Goal: Task Accomplishment & Management: Manage account settings

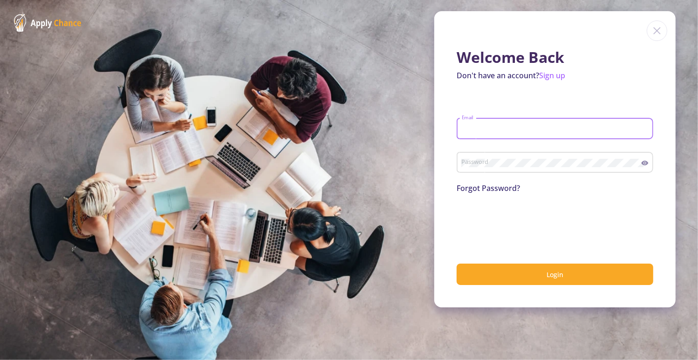
click at [488, 132] on input "Email" at bounding box center [556, 129] width 190 height 8
type input "[EMAIL_ADDRESS][DOMAIN_NAME]"
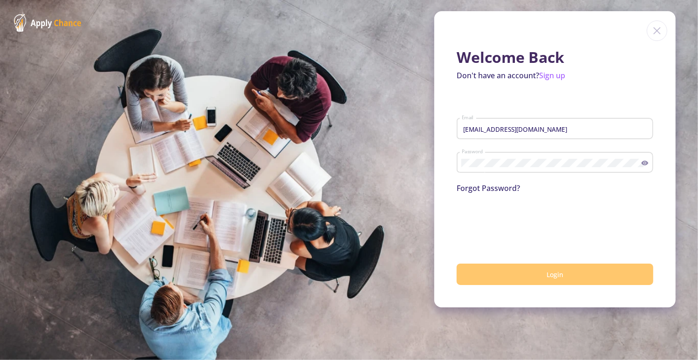
click at [494, 279] on button "Login" at bounding box center [554, 275] width 197 height 22
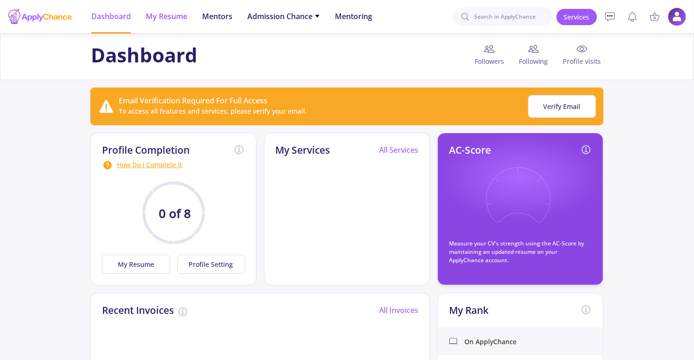
click at [177, 18] on span "My Resume" at bounding box center [166, 16] width 41 height 11
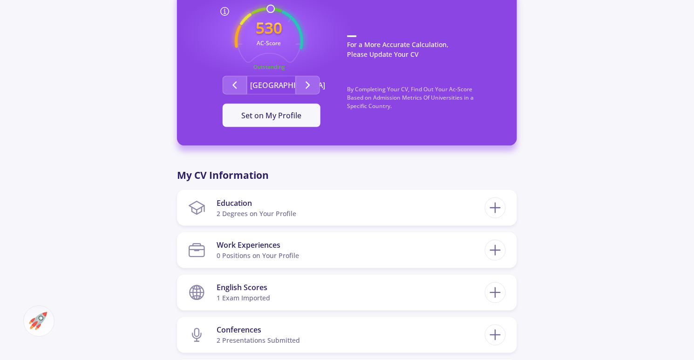
scroll to position [419, 0]
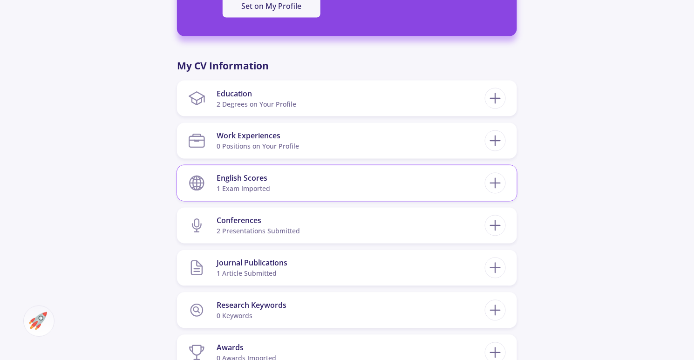
click at [282, 187] on section "English Scores 1 exam imported" at bounding box center [336, 183] width 297 height 28
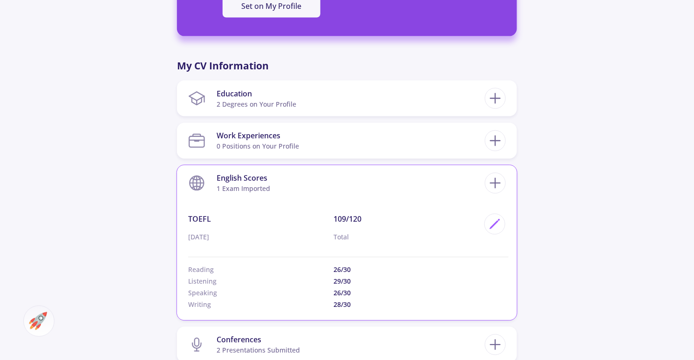
click at [282, 187] on section "English Scores 1 exam imported" at bounding box center [336, 183] width 297 height 28
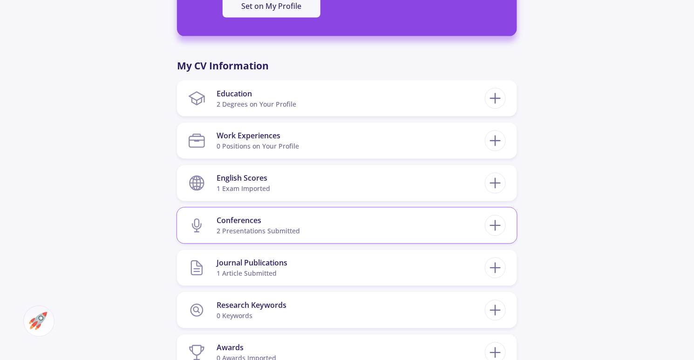
click at [315, 217] on section "Conferences 2 presentations submitted" at bounding box center [336, 225] width 297 height 28
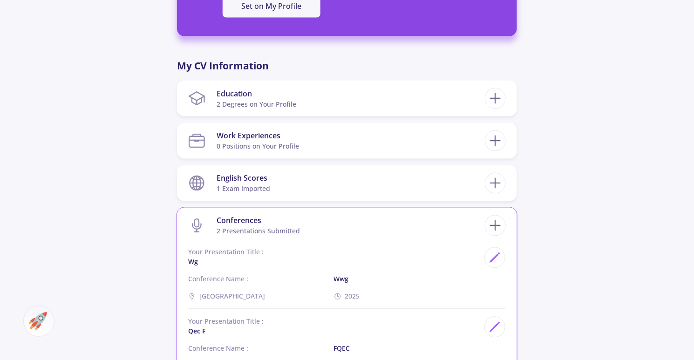
click at [315, 217] on section "Conferences 2 presentations submitted" at bounding box center [336, 225] width 297 height 28
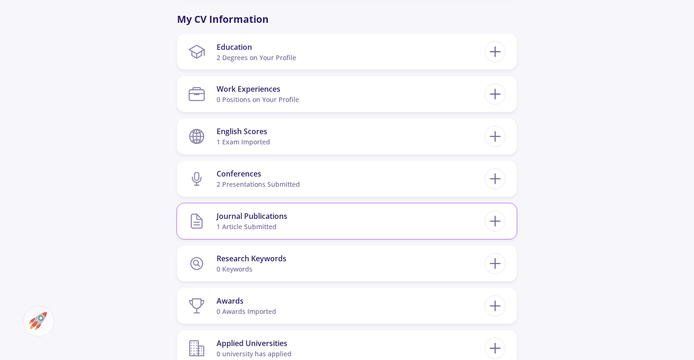
click at [307, 222] on section "Journal Publications 1 article submitted" at bounding box center [336, 221] width 297 height 28
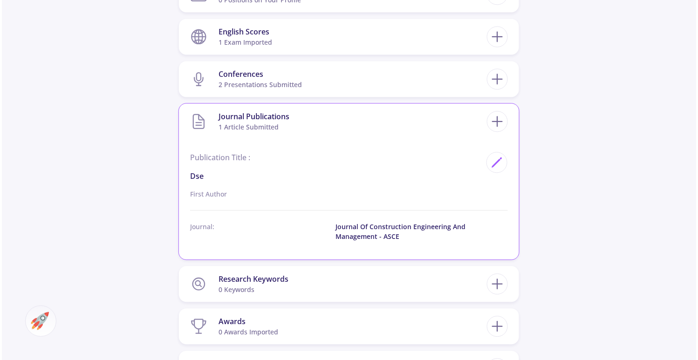
scroll to position [605, 0]
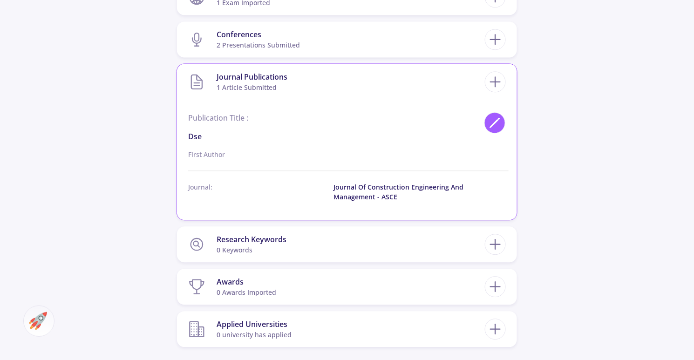
click at [493, 128] on icon at bounding box center [495, 122] width 13 height 13
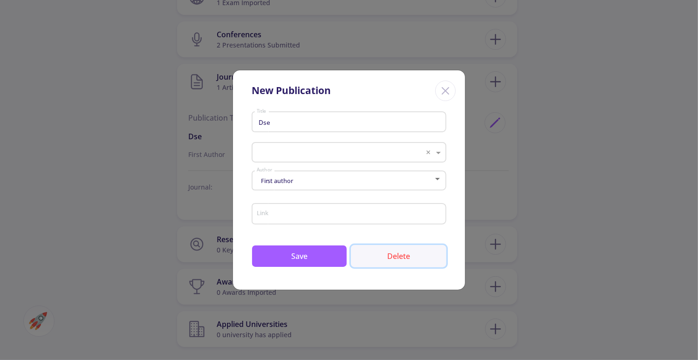
click at [401, 261] on button "Delete" at bounding box center [398, 256] width 95 height 22
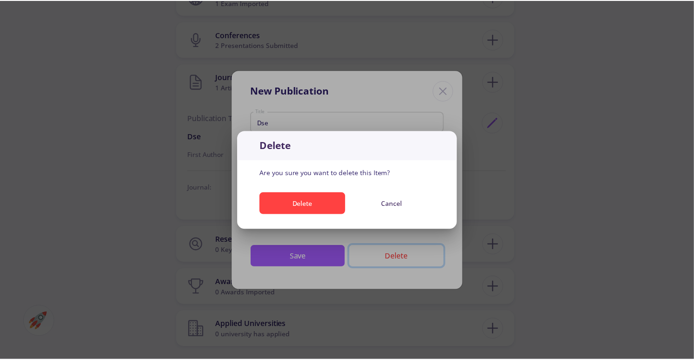
scroll to position [0, 0]
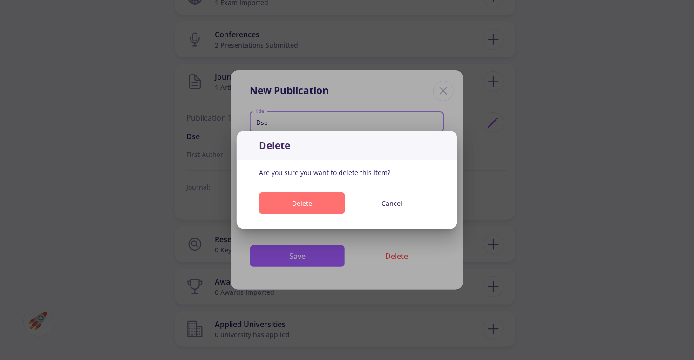
click at [321, 209] on button "Delete" at bounding box center [302, 203] width 86 height 22
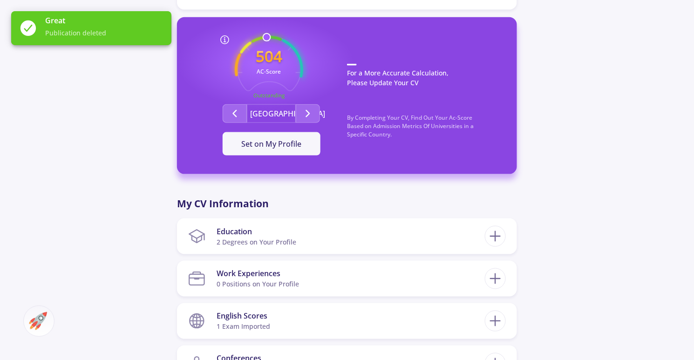
scroll to position [373, 0]
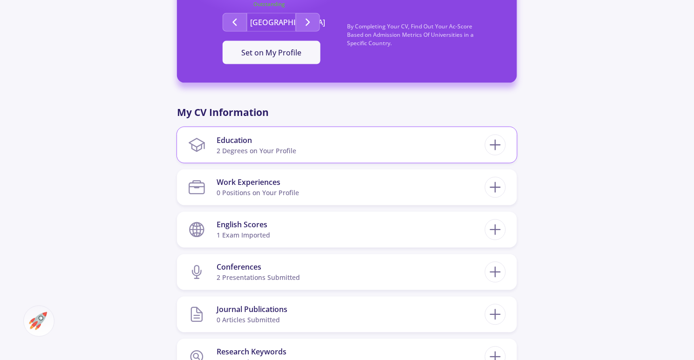
click at [418, 156] on section "Education 2 Degrees on Your Profile" at bounding box center [336, 145] width 297 height 28
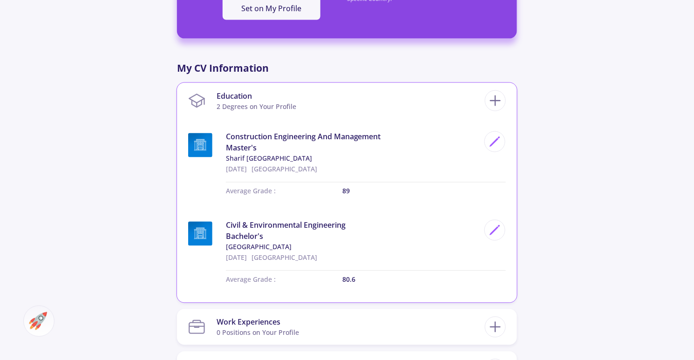
scroll to position [419, 0]
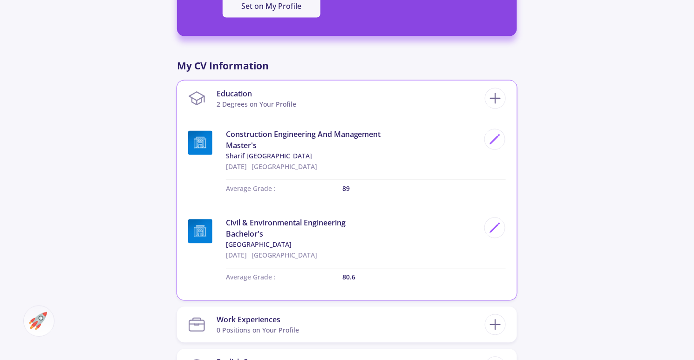
click at [373, 95] on section "Education 2 Degrees on Your Profile" at bounding box center [336, 98] width 297 height 28
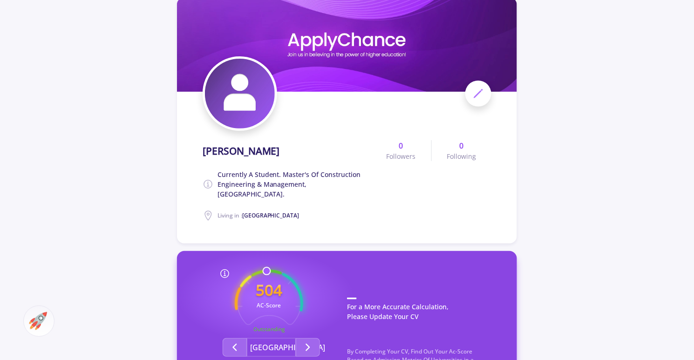
scroll to position [140, 0]
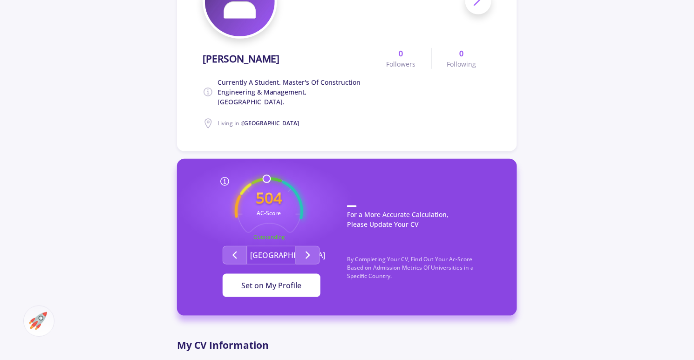
click at [279, 287] on span "Set on My Profile" at bounding box center [271, 285] width 60 height 10
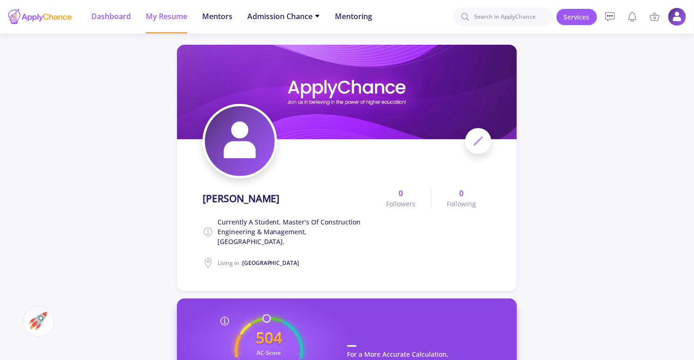
click at [118, 17] on span "Dashboard" at bounding box center [111, 16] width 40 height 11
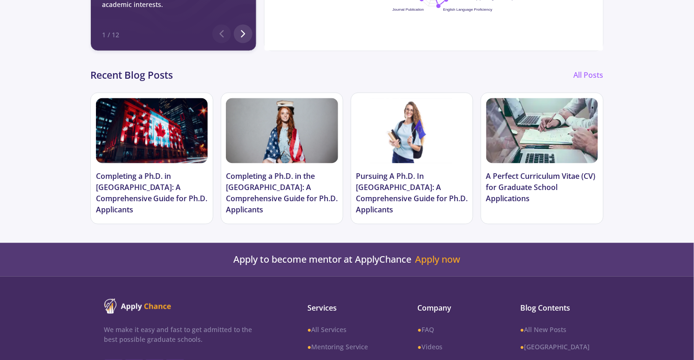
scroll to position [451, 0]
